Goal: Find specific page/section: Find specific page/section

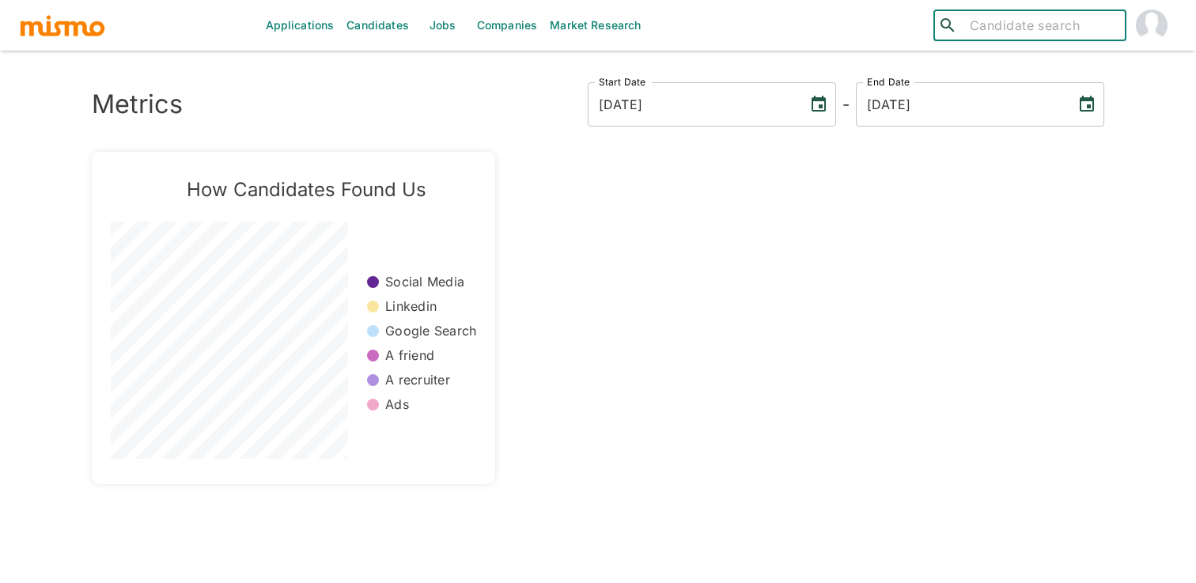
click at [1070, 21] on input "search" at bounding box center [1041, 25] width 156 height 22
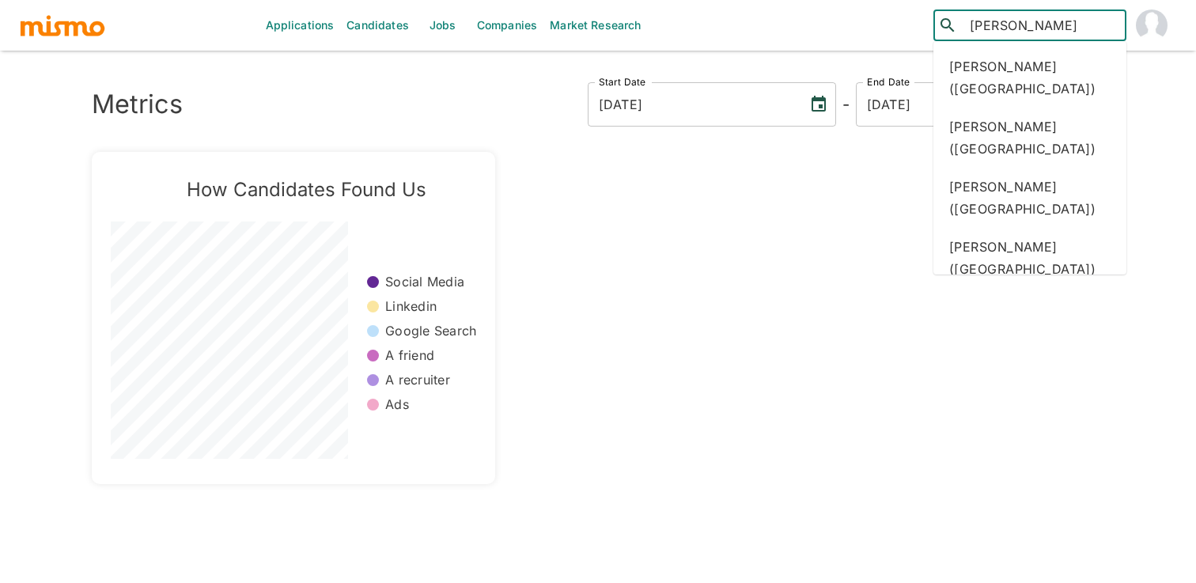
type input "[PERSON_NAME]"
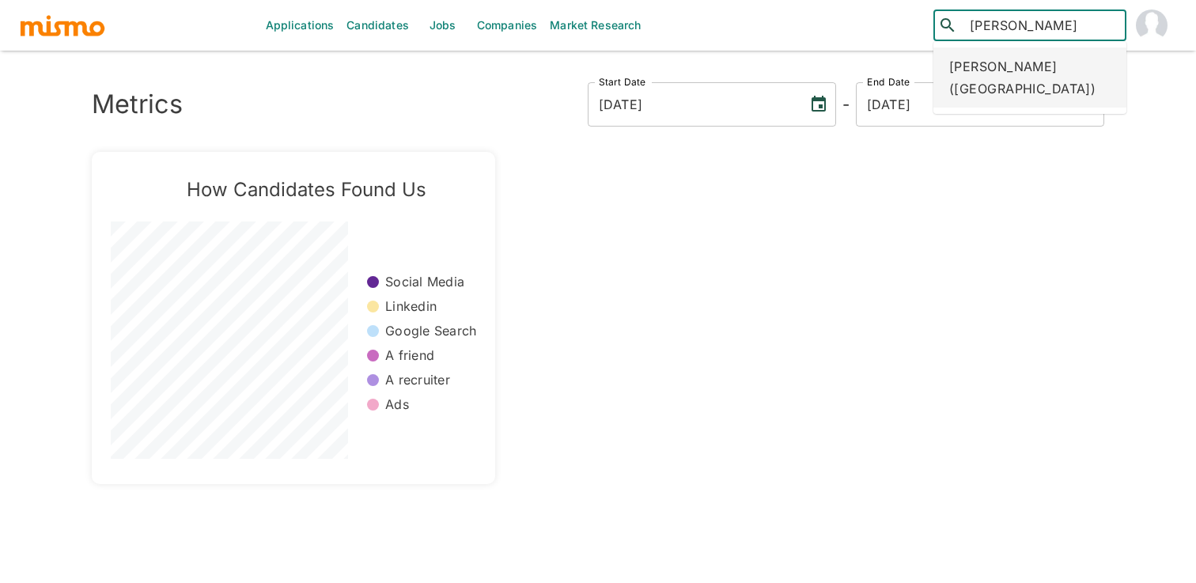
click at [1076, 71] on div "[PERSON_NAME] ([GEOGRAPHIC_DATA])" at bounding box center [1029, 77] width 193 height 60
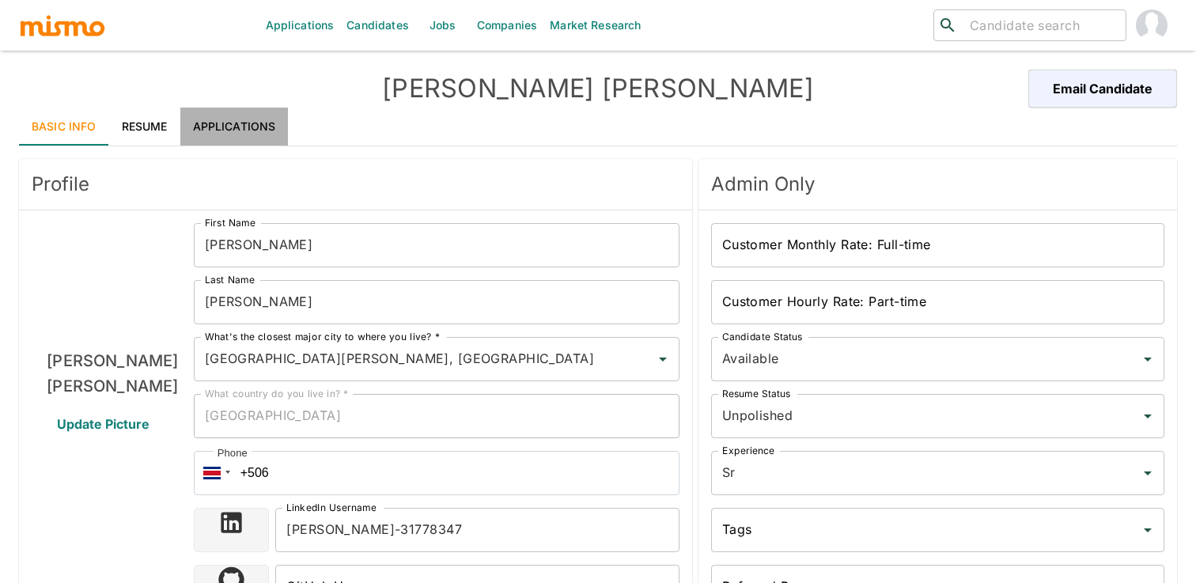
click at [201, 144] on link "Applications" at bounding box center [234, 127] width 108 height 38
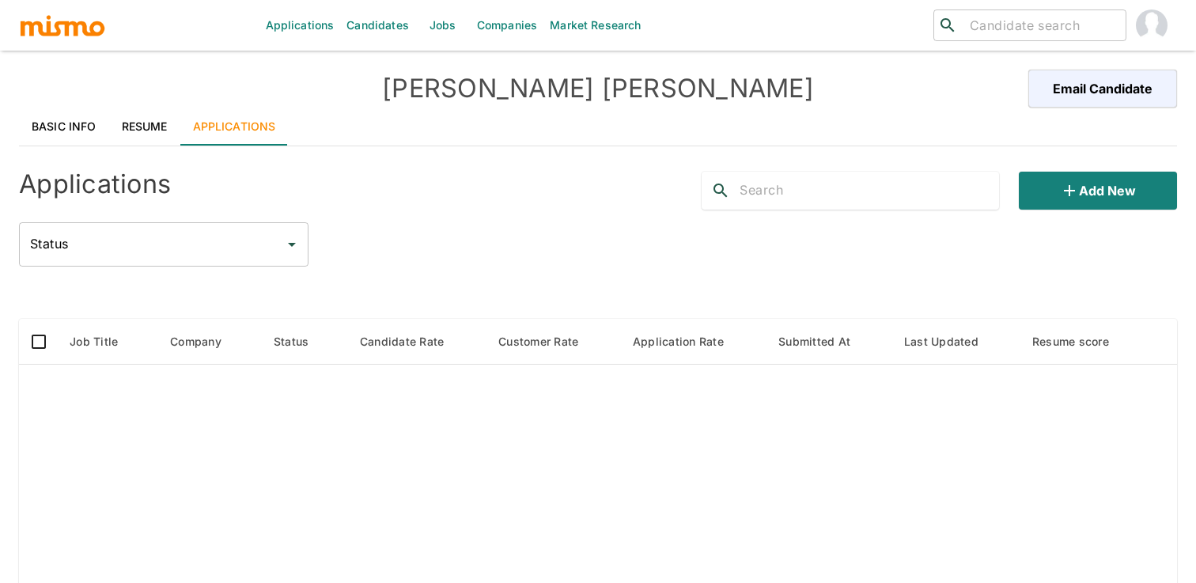
click at [120, 123] on link "Resume" at bounding box center [144, 127] width 71 height 38
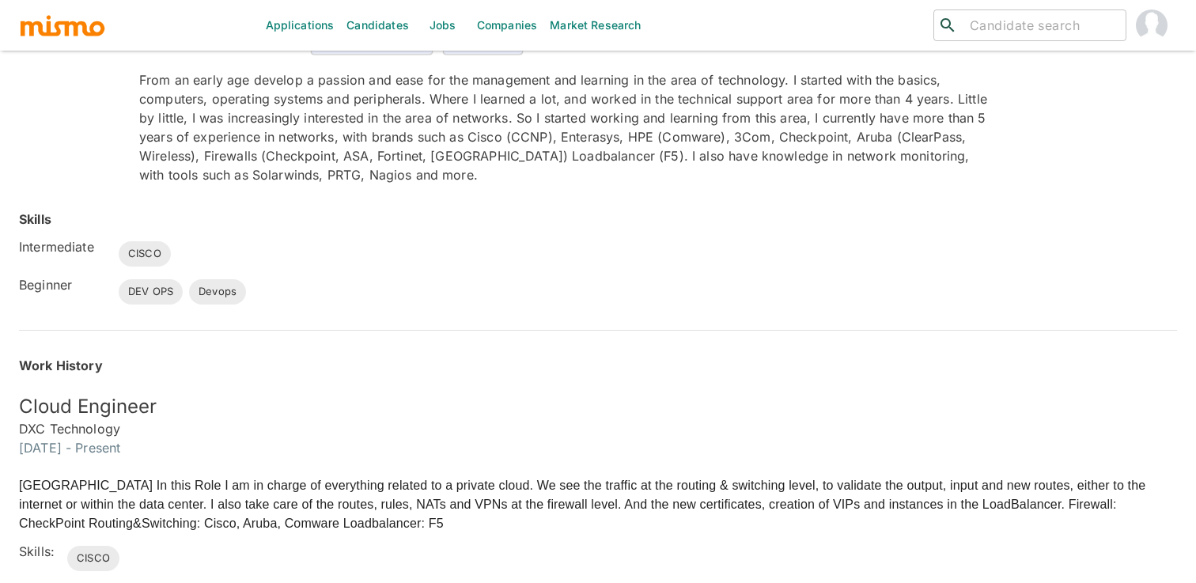
scroll to position [248, 0]
